Goal: Task Accomplishment & Management: Manage account settings

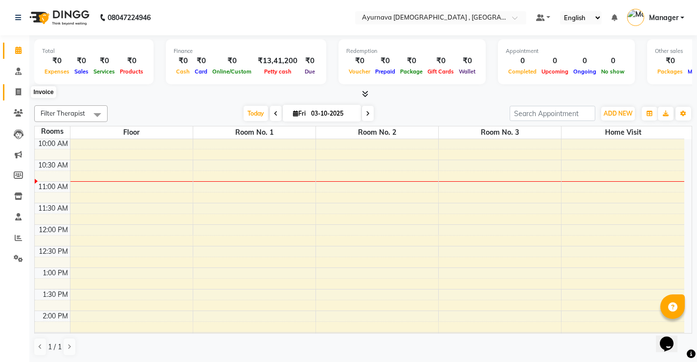
click at [21, 95] on span at bounding box center [18, 92] width 17 height 11
select select "service"
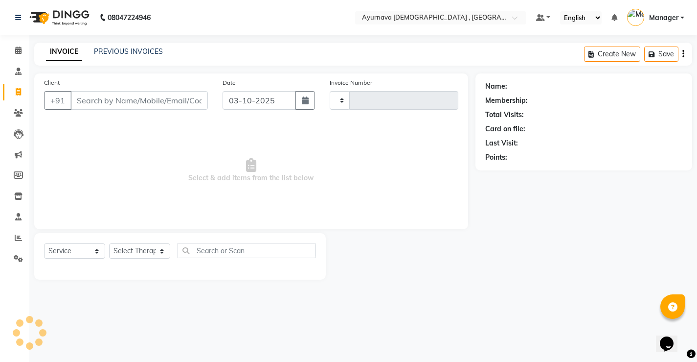
type input "1605"
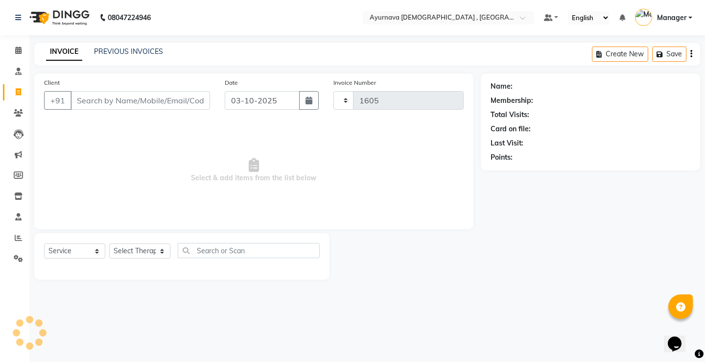
select select "5587"
click at [98, 104] on input "Client" at bounding box center [139, 100] width 139 height 19
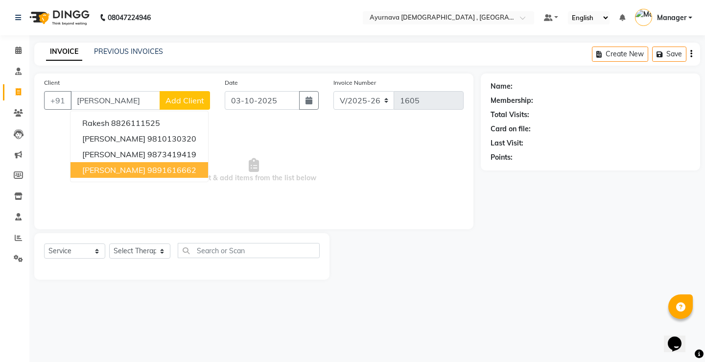
click at [167, 173] on ngb-highlight "9891616662" at bounding box center [171, 170] width 49 height 10
type input "9891616662"
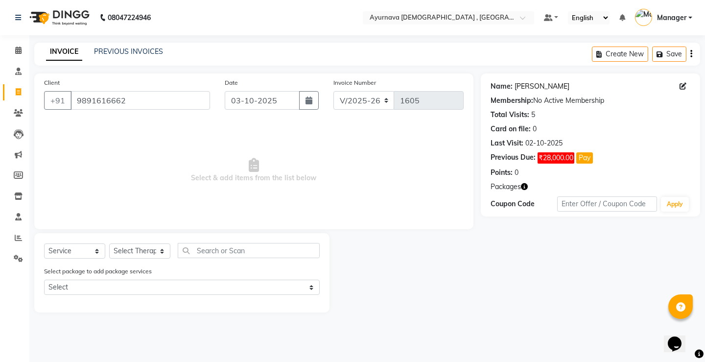
click at [544, 83] on link "Rakesh Pradhan" at bounding box center [541, 86] width 55 height 10
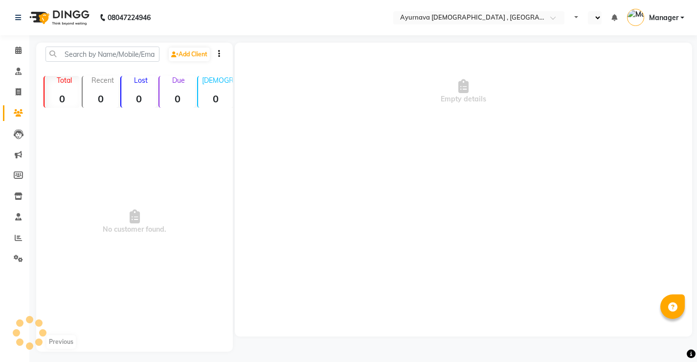
select select "en"
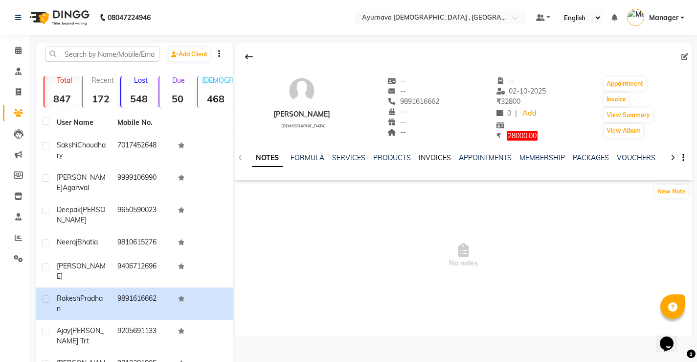
click at [431, 154] on link "INVOICES" at bounding box center [435, 157] width 32 height 9
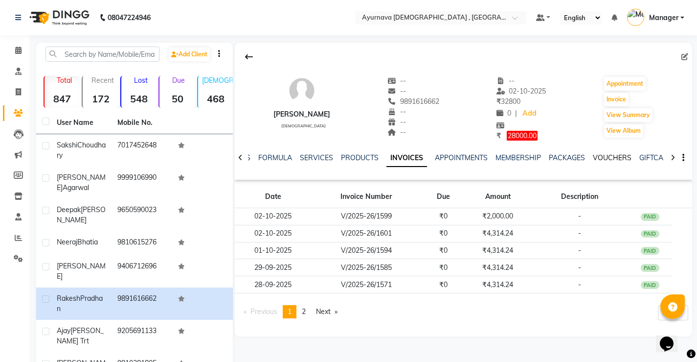
click at [603, 154] on link "VOUCHERS" at bounding box center [612, 157] width 39 height 9
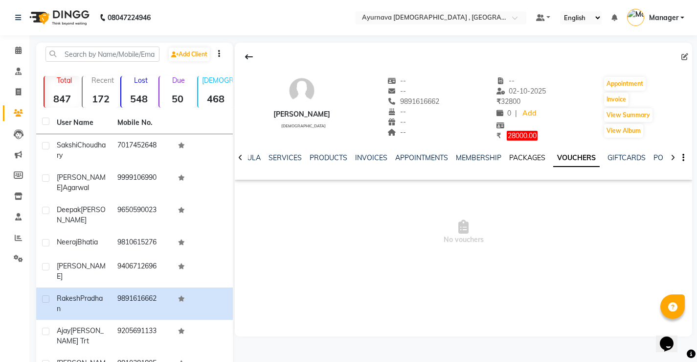
click at [528, 159] on link "PACKAGES" at bounding box center [528, 157] width 36 height 9
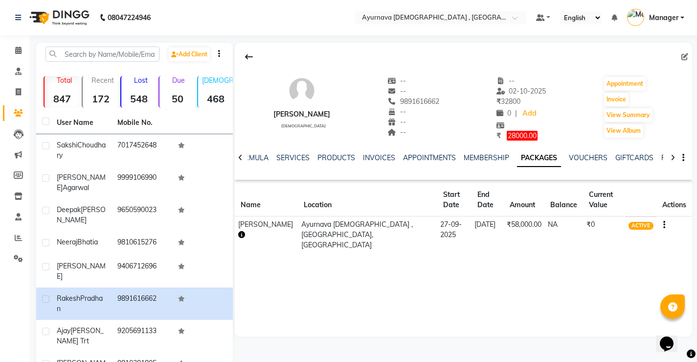
click at [241, 235] on icon "button" at bounding box center [241, 234] width 7 height 7
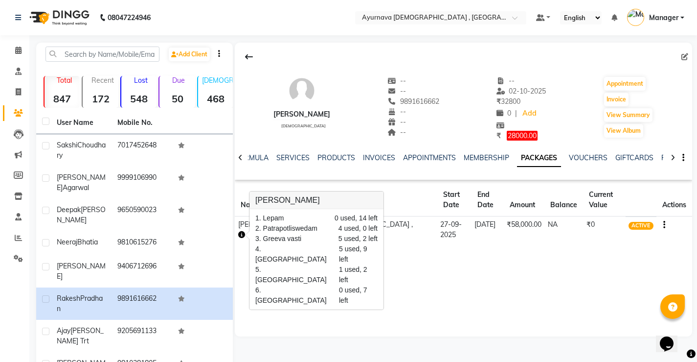
click at [462, 314] on div "Rakesh Pradhan male -- -- 9891616662 -- -- -- -- 02-10-2025 ₹ 32800 0 | Add ₹ 2…" at bounding box center [464, 190] width 458 height 294
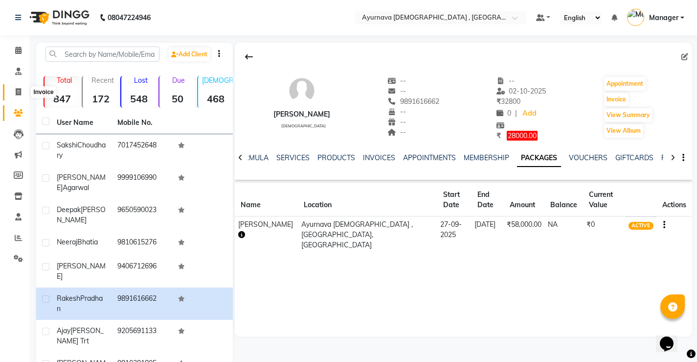
click at [18, 93] on icon at bounding box center [18, 91] width 5 height 7
select select "service"
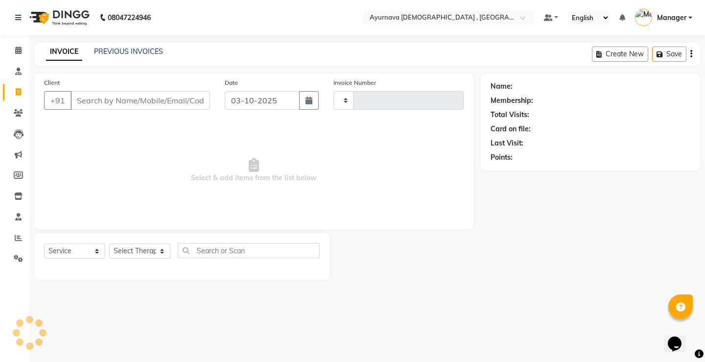
type input "1605"
select select "5587"
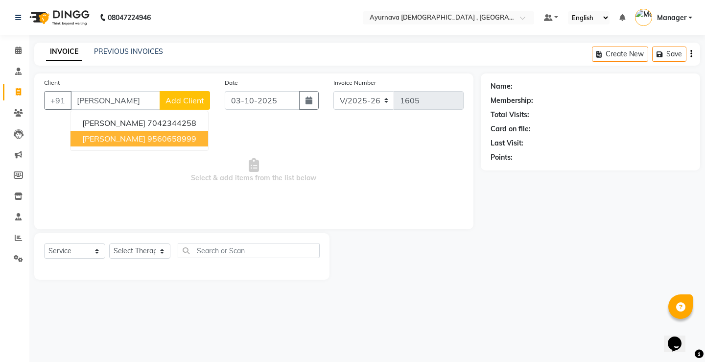
click at [145, 142] on span "[PERSON_NAME]" at bounding box center [113, 139] width 63 height 10
type input "9560658999"
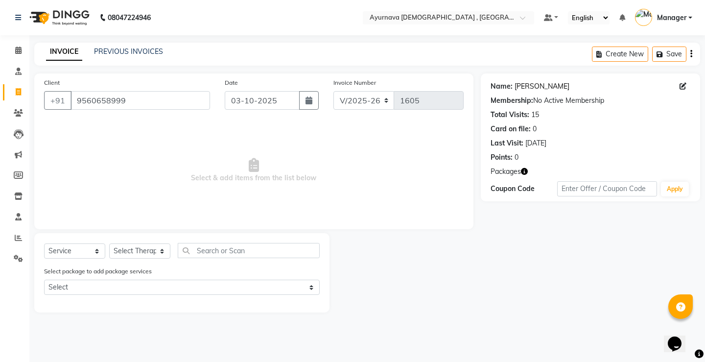
click at [552, 89] on link "[PERSON_NAME]" at bounding box center [541, 86] width 55 height 10
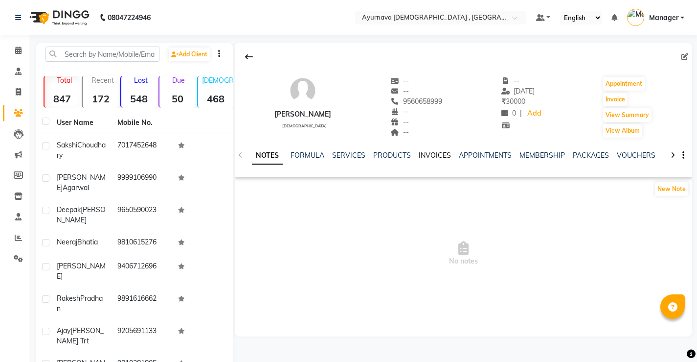
click at [435, 156] on link "INVOICES" at bounding box center [435, 155] width 32 height 9
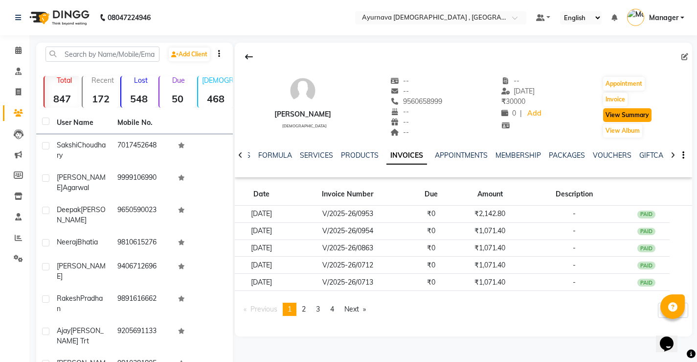
click at [618, 114] on button "View Summary" at bounding box center [628, 115] width 48 height 14
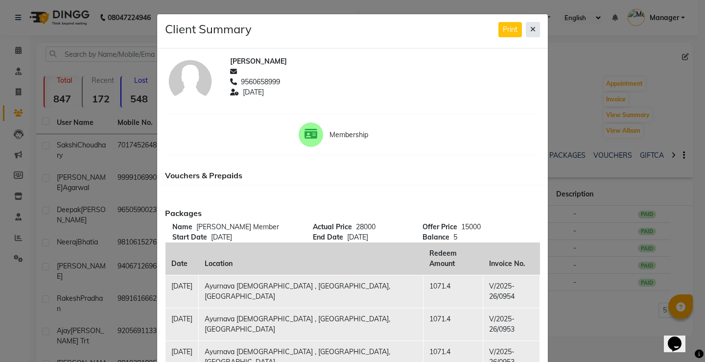
click at [532, 27] on icon at bounding box center [532, 29] width 5 height 7
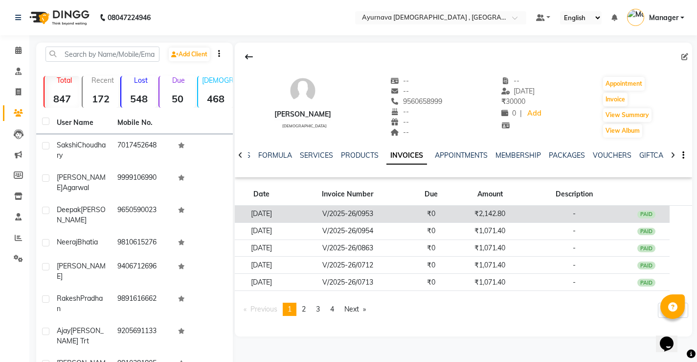
click at [408, 220] on td "V/2025-26/0953" at bounding box center [348, 214] width 120 height 17
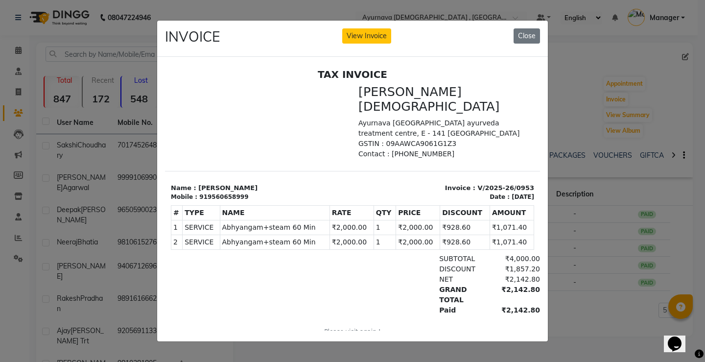
scroll to position [8, 0]
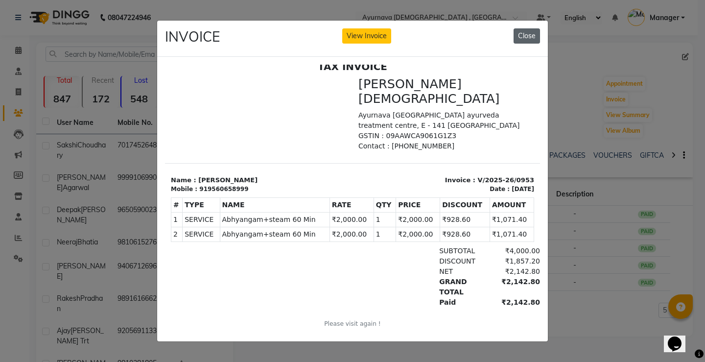
click at [523, 33] on button "Close" at bounding box center [526, 35] width 26 height 15
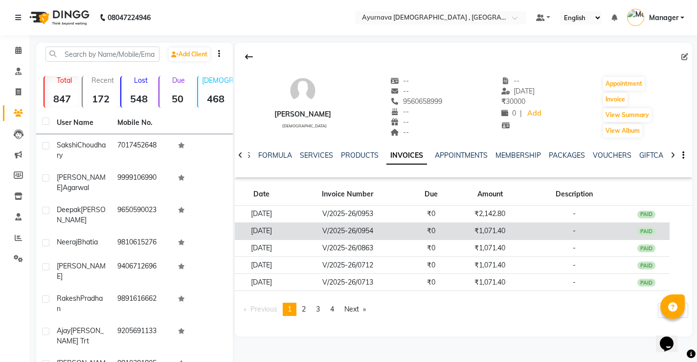
click at [388, 237] on td "V/2025-26/0954" at bounding box center [348, 230] width 120 height 17
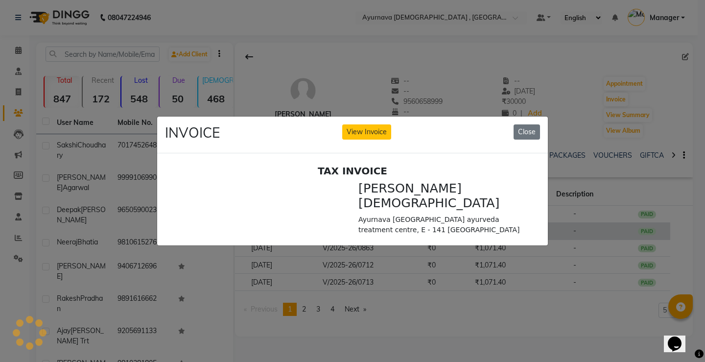
scroll to position [0, 0]
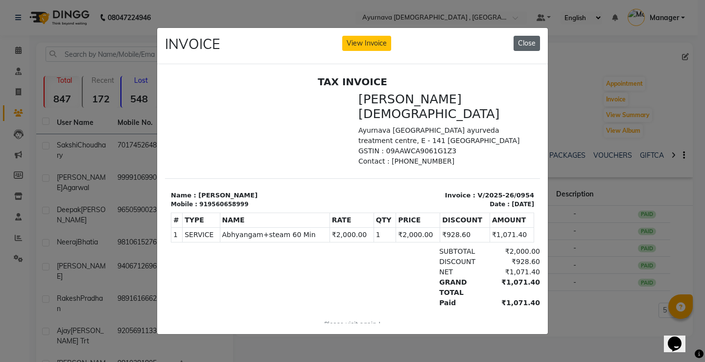
click at [519, 38] on button "Close" at bounding box center [526, 43] width 26 height 15
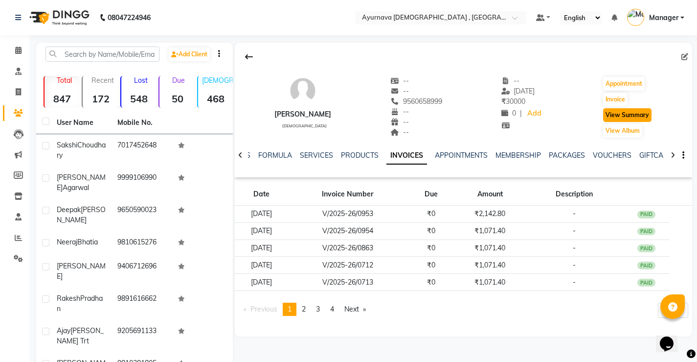
click at [616, 113] on button "View Summary" at bounding box center [628, 115] width 48 height 14
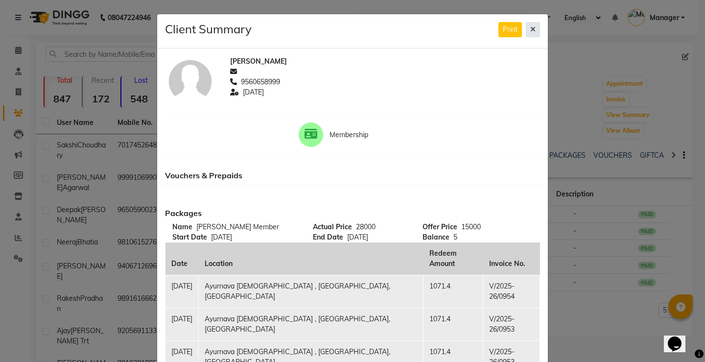
drag, startPoint x: 535, startPoint y: 29, endPoint x: 548, endPoint y: 98, distance: 70.3
click at [530, 32] on button at bounding box center [533, 29] width 14 height 15
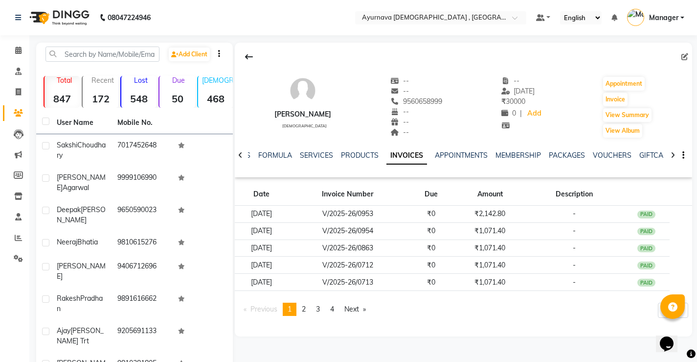
click at [355, 317] on pagination-controls "Previous page 1 / 4 You're on page 1 page 2 page 3 page 4 Next page" at bounding box center [305, 312] width 133 height 21
click at [355, 310] on link "Next page" at bounding box center [355, 308] width 31 height 13
click at [635, 112] on button "View Summary" at bounding box center [628, 115] width 48 height 14
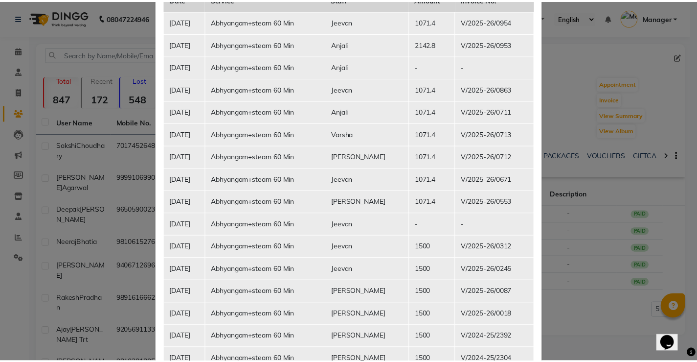
scroll to position [711, 0]
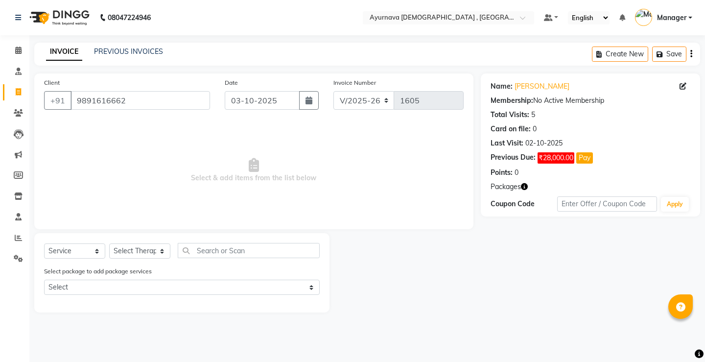
select select "5587"
select select "service"
click at [17, 49] on icon at bounding box center [18, 49] width 6 height 7
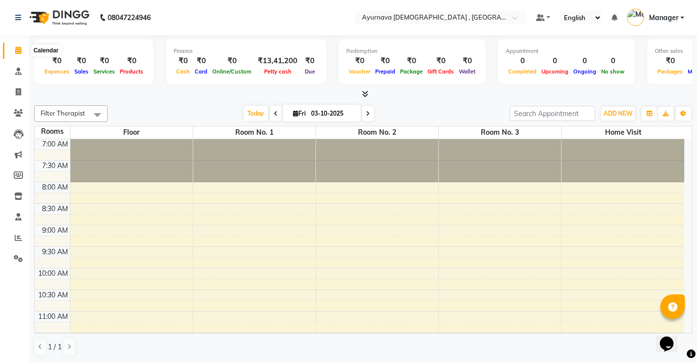
click at [17, 51] on icon at bounding box center [18, 49] width 6 height 7
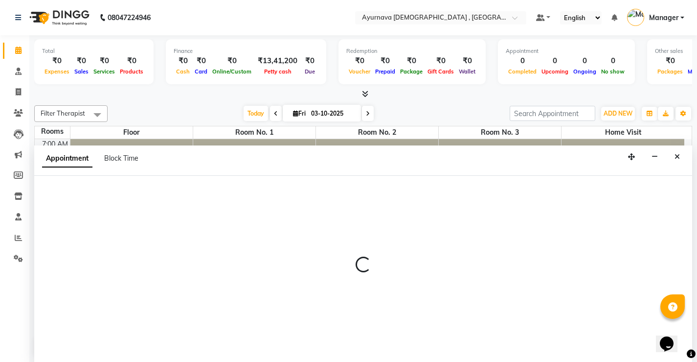
scroll to position [0, 0]
select select "615"
select select "tentative"
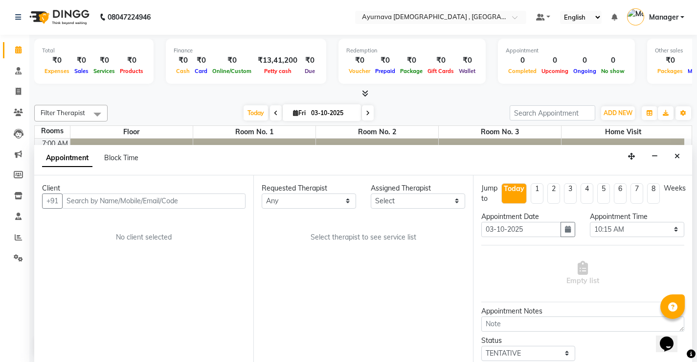
scroll to position [0, 0]
click at [25, 49] on span at bounding box center [18, 50] width 17 height 11
click at [22, 49] on icon at bounding box center [18, 49] width 6 height 7
click at [673, 159] on button "Close" at bounding box center [678, 156] width 14 height 15
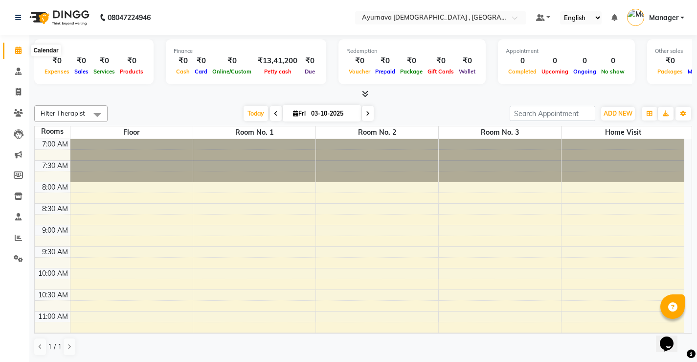
click at [19, 47] on icon at bounding box center [18, 49] width 6 height 7
click at [21, 93] on icon at bounding box center [18, 91] width 5 height 7
select select "service"
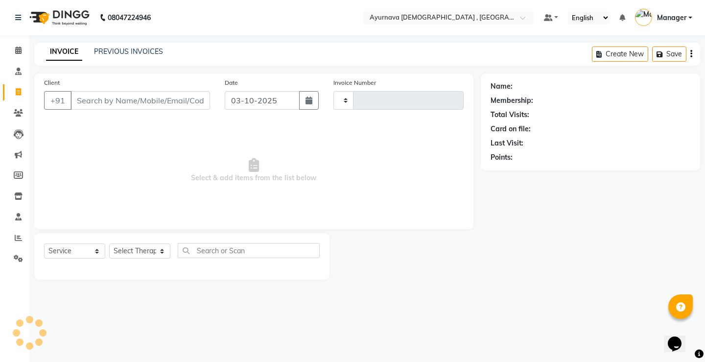
type input "1605"
select select "5587"
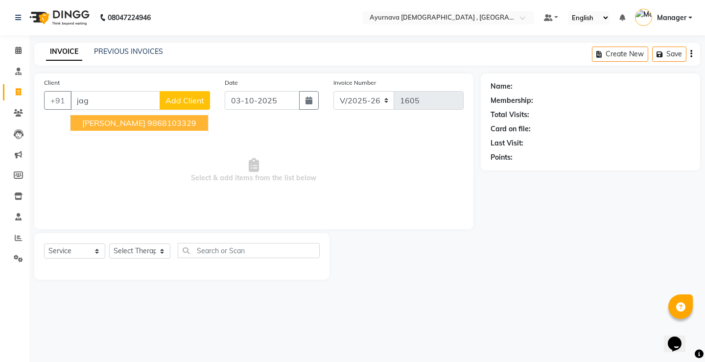
click at [93, 120] on span "Jagdeeshan Nair" at bounding box center [113, 123] width 63 height 10
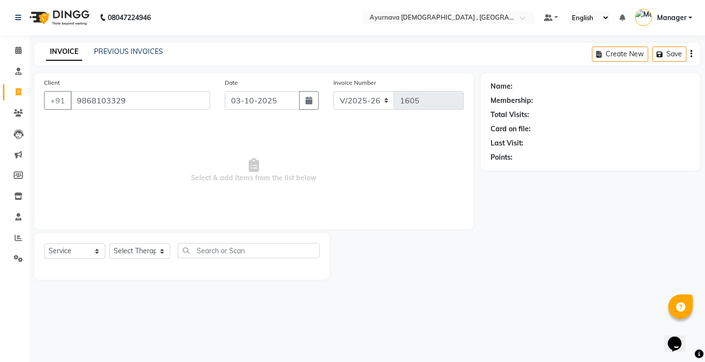
type input "9868103329"
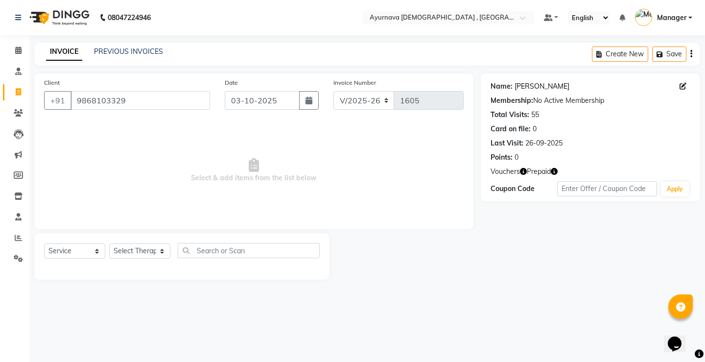
click at [538, 90] on link "Jagdeeshan Nair" at bounding box center [541, 86] width 55 height 10
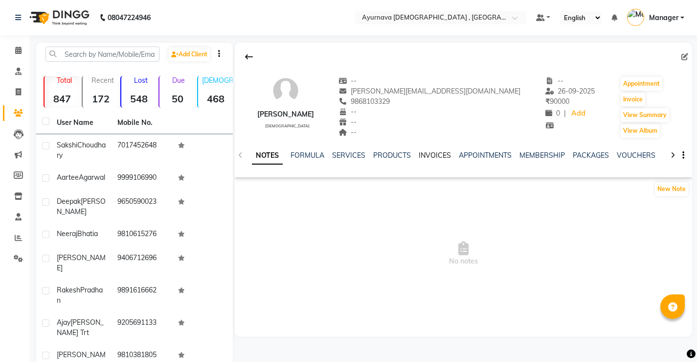
click at [446, 156] on link "INVOICES" at bounding box center [435, 155] width 32 height 9
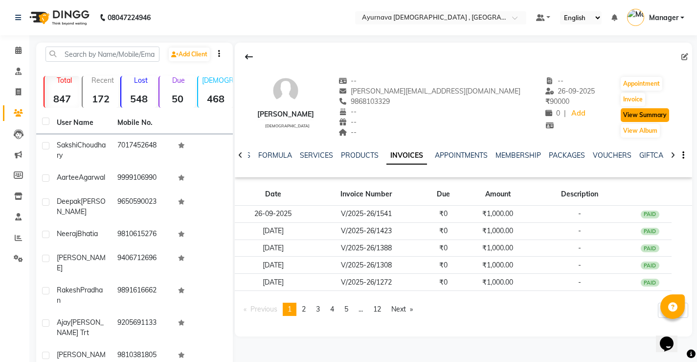
click at [633, 119] on button "View Summary" at bounding box center [645, 115] width 48 height 14
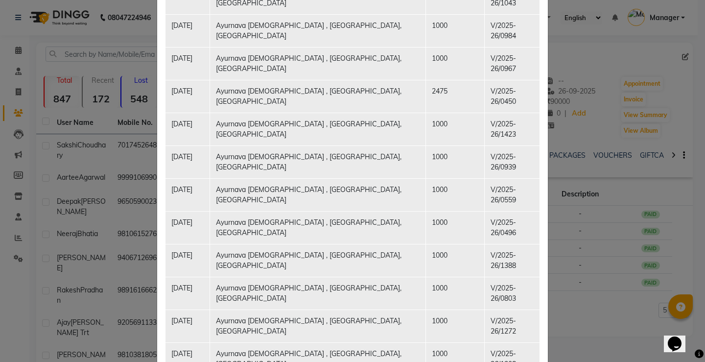
scroll to position [441, 0]
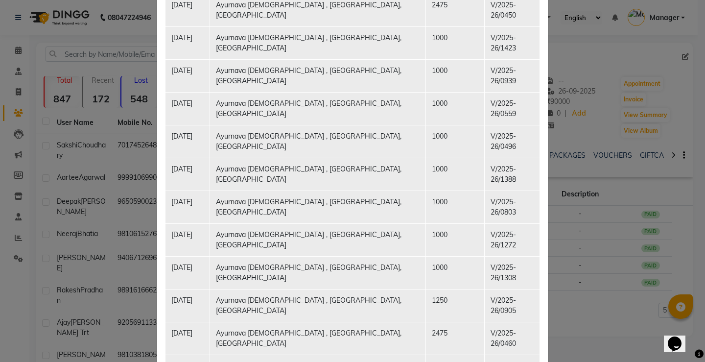
click at [426, 322] on td "2475" at bounding box center [455, 338] width 58 height 33
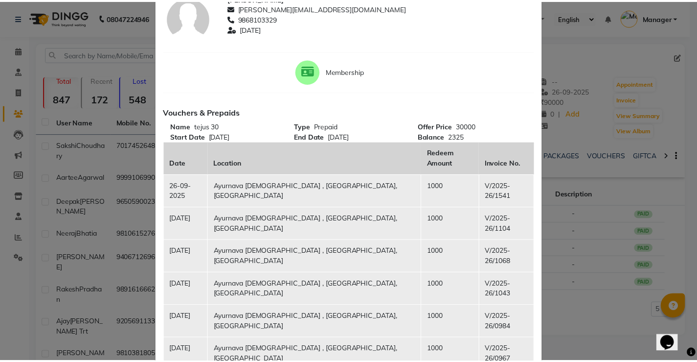
scroll to position [0, 0]
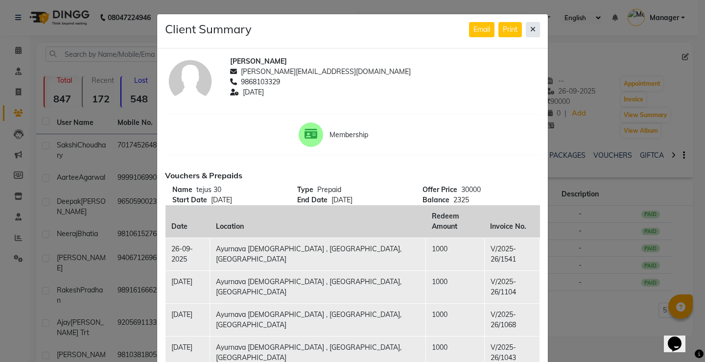
click at [530, 27] on icon at bounding box center [532, 29] width 5 height 7
